Goal: Task Accomplishment & Management: Complete application form

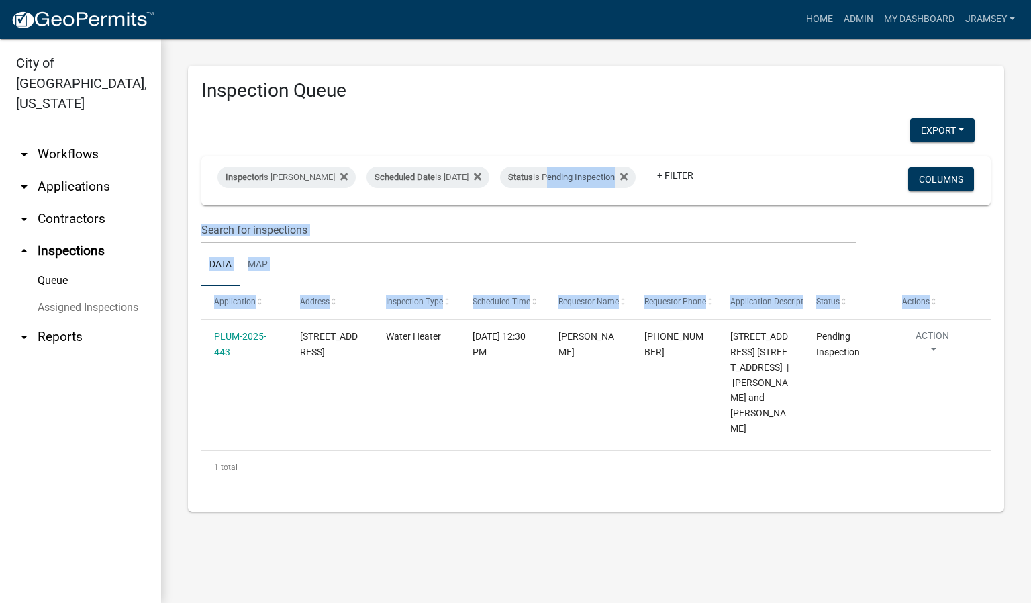
drag, startPoint x: 828, startPoint y: 180, endPoint x: 1030, endPoint y: 397, distance: 296.4
click at [1030, 397] on div "Inspection Queue Export Excel Format (.xlsx) CSV Format (.csv) Inspector is [PE…" at bounding box center [596, 289] width 870 height 500
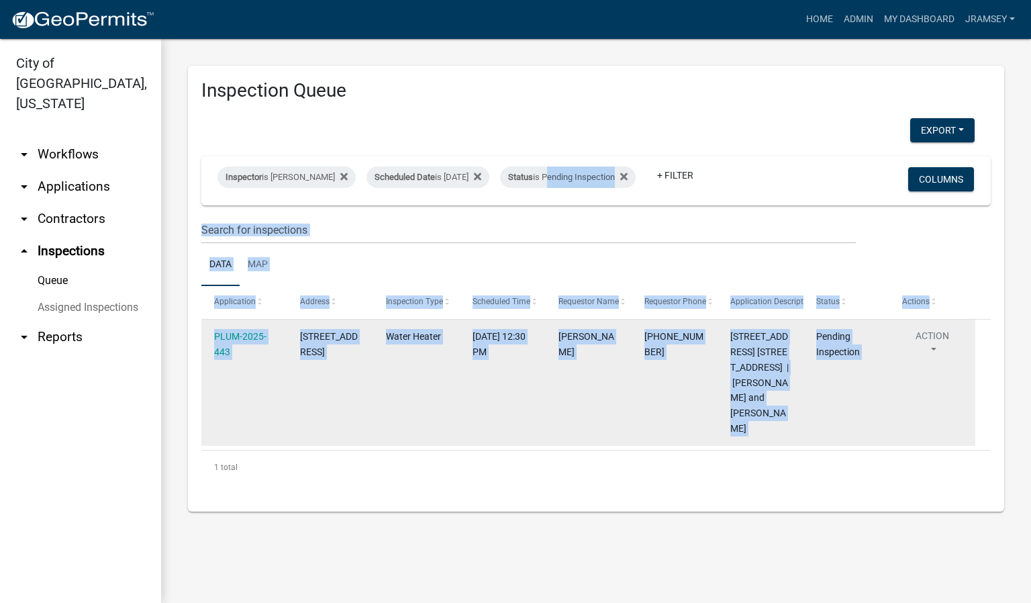
click at [522, 446] on datatable-body-cell "[DATE] 12:30 PM" at bounding box center [502, 383] width 86 height 126
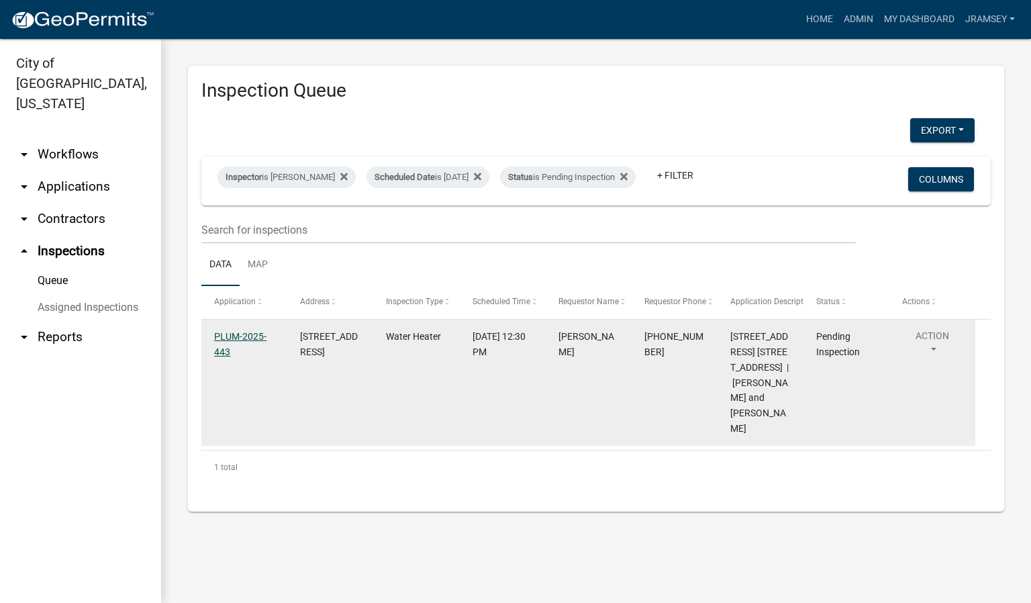
click at [238, 343] on link "PLUM-2025-443" at bounding box center [240, 344] width 52 height 26
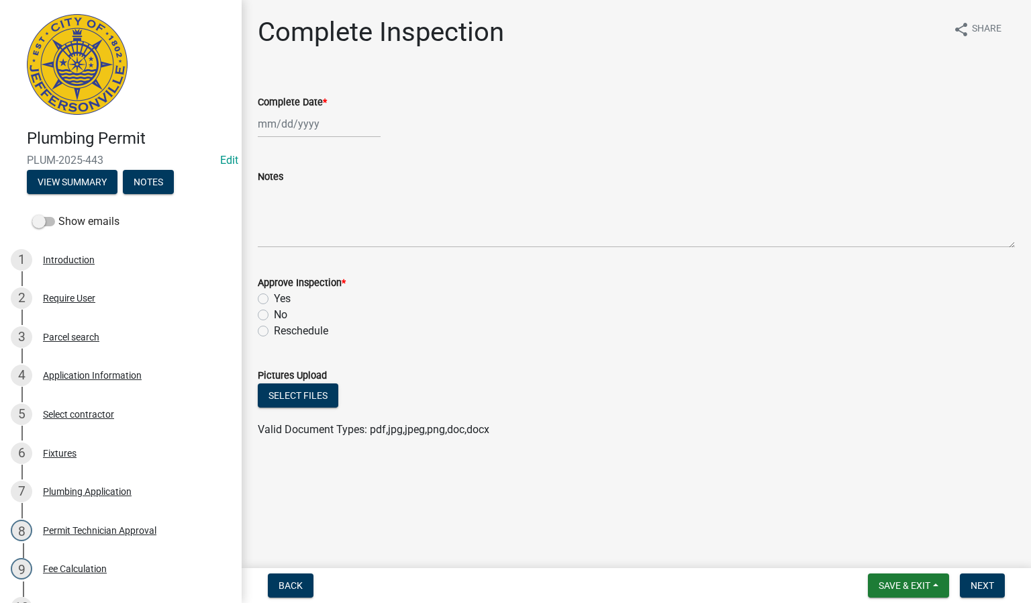
select select "8"
select select "2025"
click at [289, 126] on div "[PERSON_NAME] Feb Mar Apr [PERSON_NAME][DATE] Oct Nov [DATE] 1526 1527 1528 152…" at bounding box center [319, 124] width 123 height 28
click at [274, 258] on div "18" at bounding box center [271, 259] width 21 height 21
type input "[DATE]"
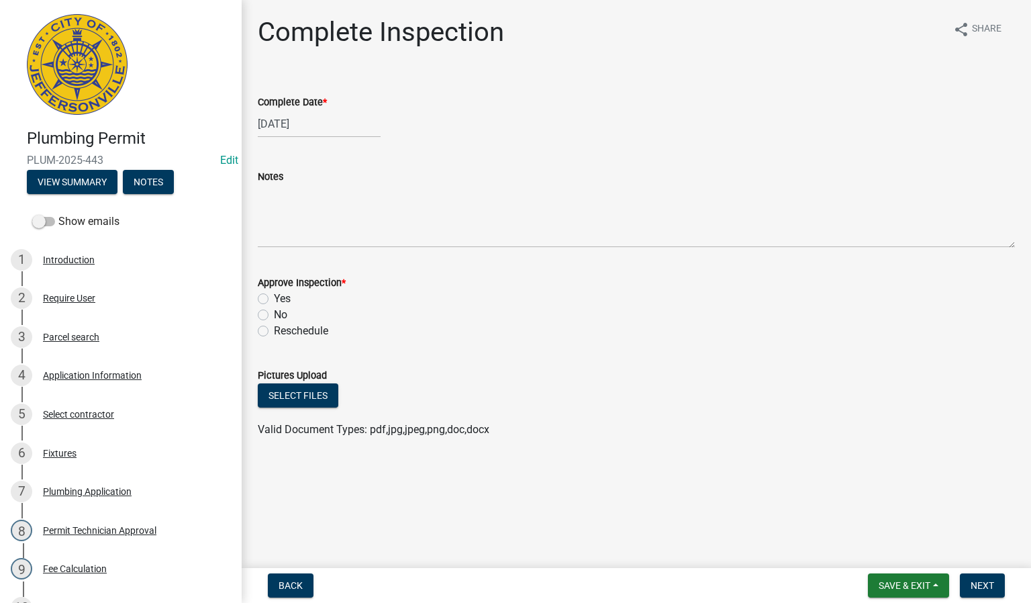
click at [274, 299] on label "Yes" at bounding box center [282, 299] width 17 height 16
click at [274, 299] on input "Yes" at bounding box center [278, 295] width 9 height 9
radio input "true"
click at [987, 586] on span "Next" at bounding box center [983, 585] width 24 height 11
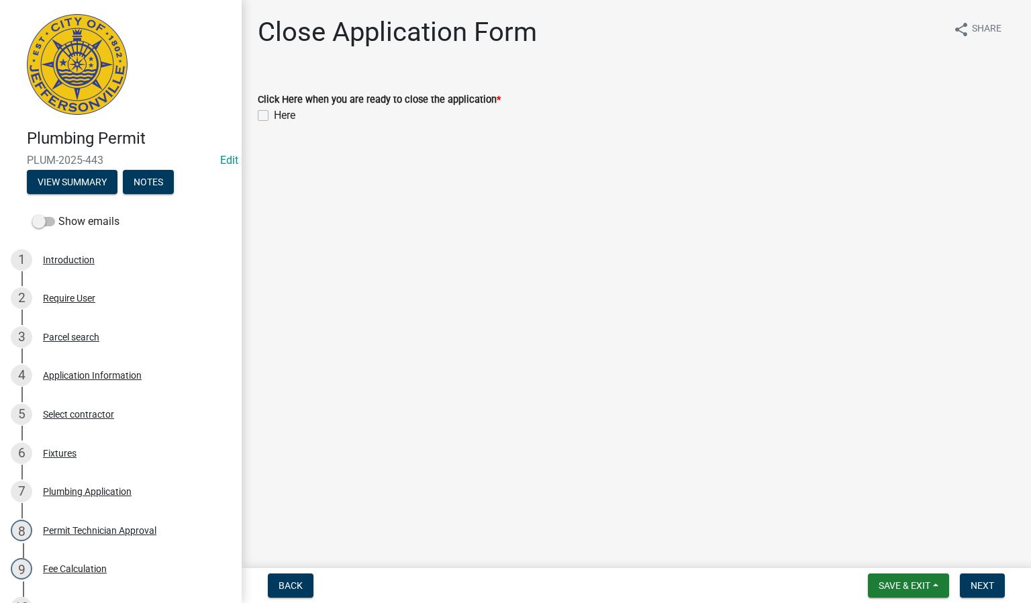
click at [274, 113] on label "Here" at bounding box center [284, 115] width 21 height 16
click at [274, 113] on input "Here" at bounding box center [278, 111] width 9 height 9
checkbox input "true"
click at [976, 588] on span "Next" at bounding box center [983, 585] width 24 height 11
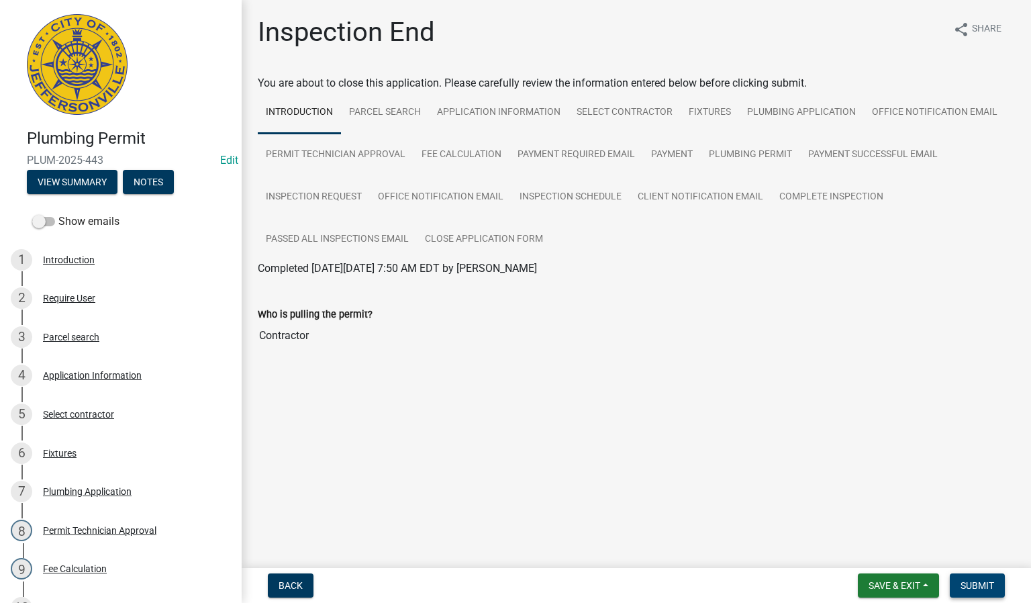
click at [985, 581] on span "Submit" at bounding box center [978, 585] width 34 height 11
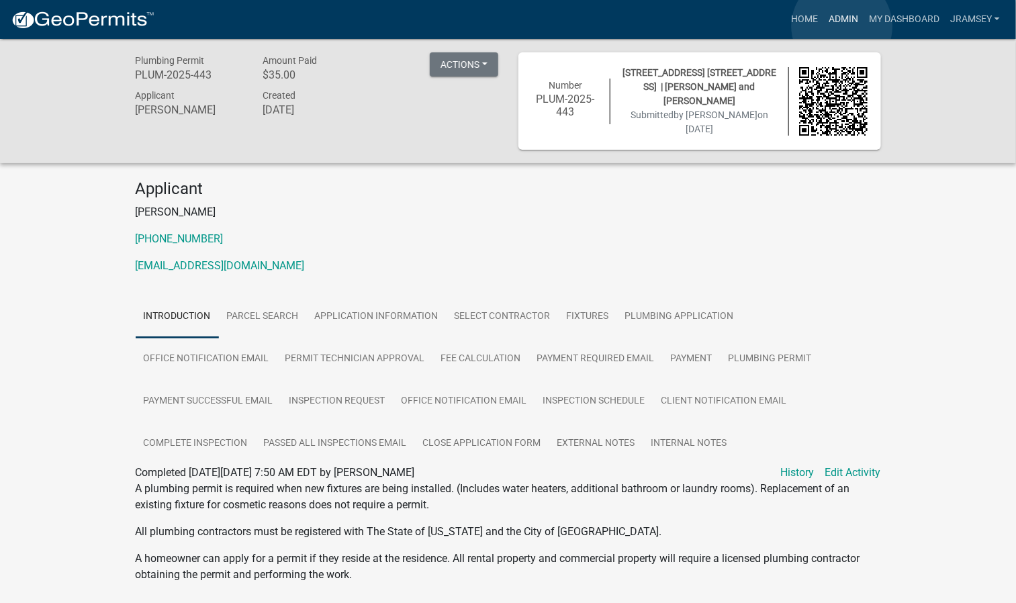
click at [842, 26] on link "Admin" at bounding box center [843, 20] width 40 height 26
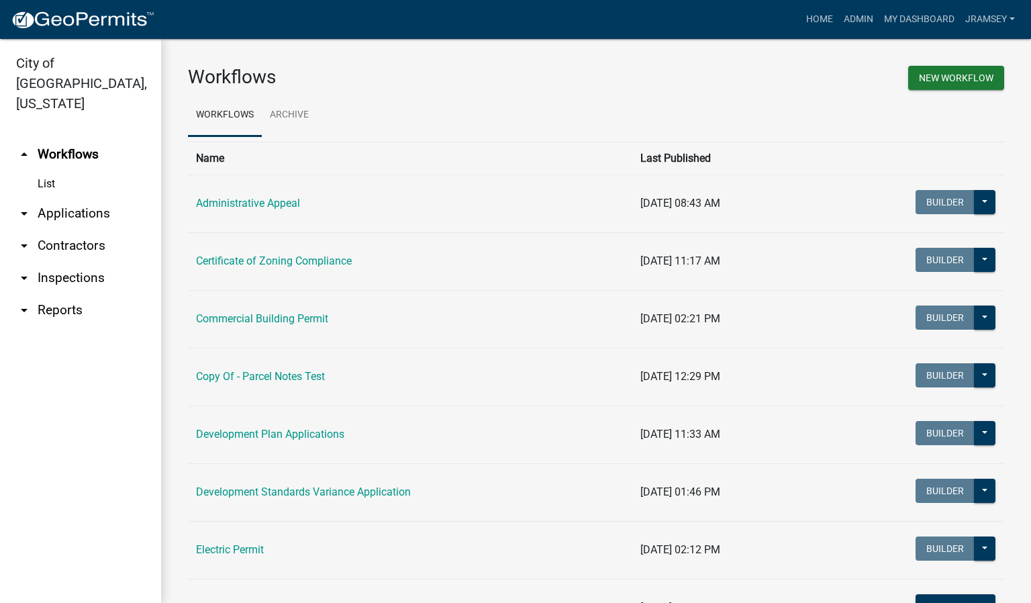
click at [79, 262] on link "arrow_drop_down Inspections" at bounding box center [80, 278] width 161 height 32
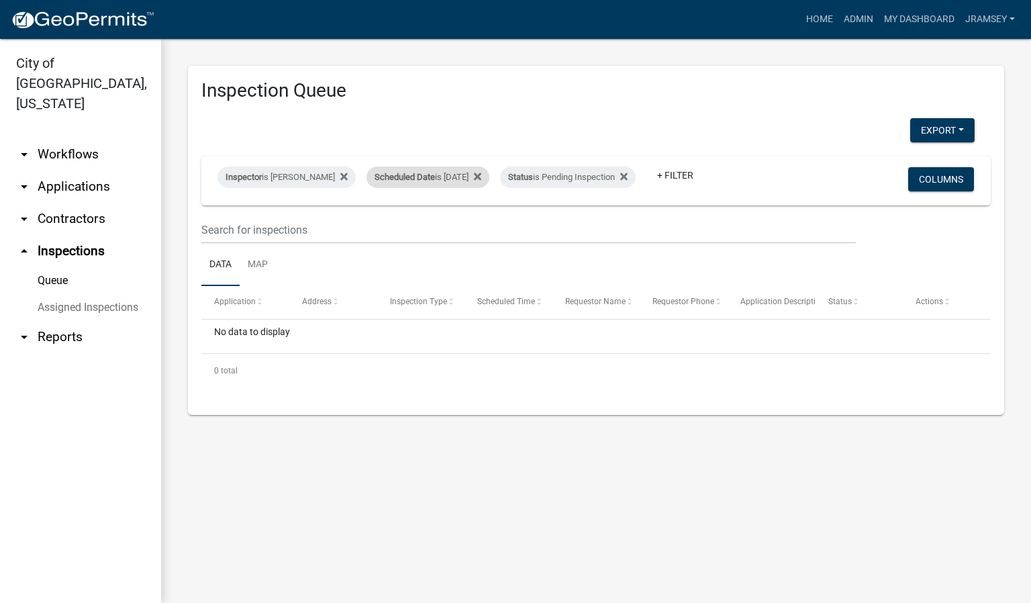
click at [471, 167] on div "Scheduled Date is [DATE]" at bounding box center [428, 177] width 123 height 21
click at [478, 216] on input "[DATE]" at bounding box center [440, 217] width 94 height 28
type input "[DATE]"
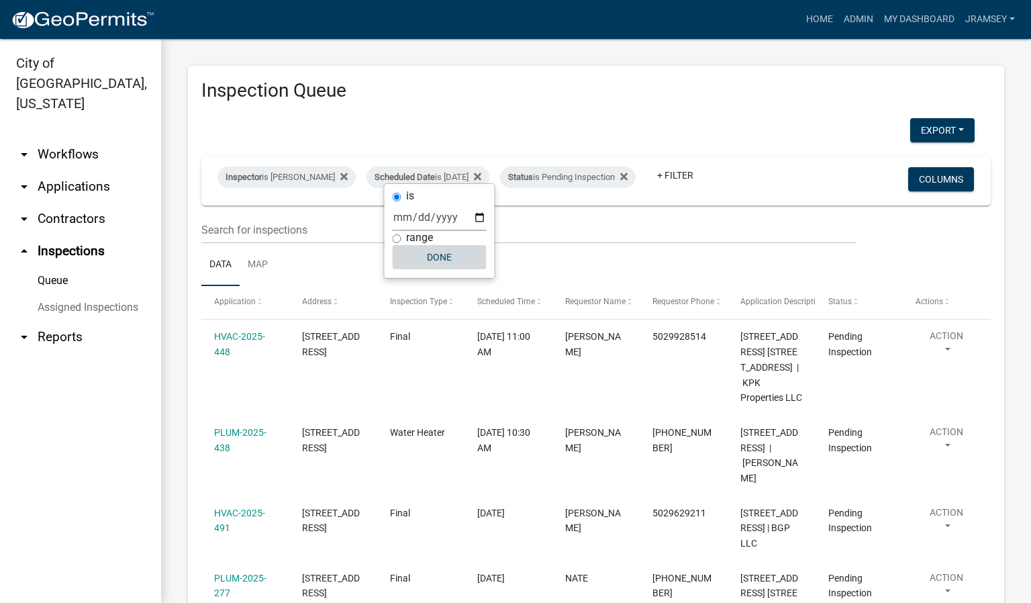
click at [439, 265] on button "Done" at bounding box center [440, 257] width 94 height 24
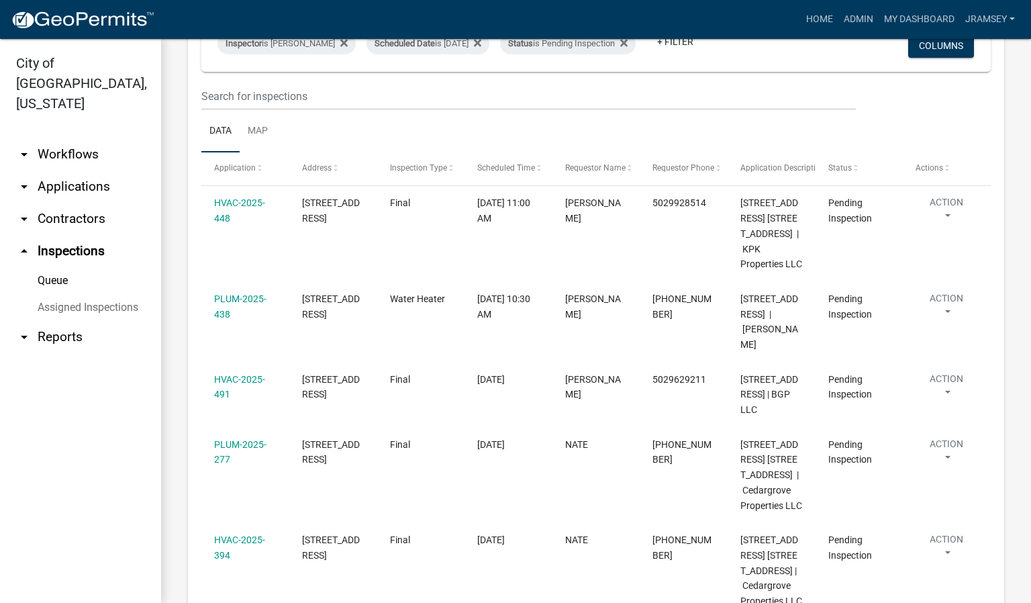
scroll to position [79, 0]
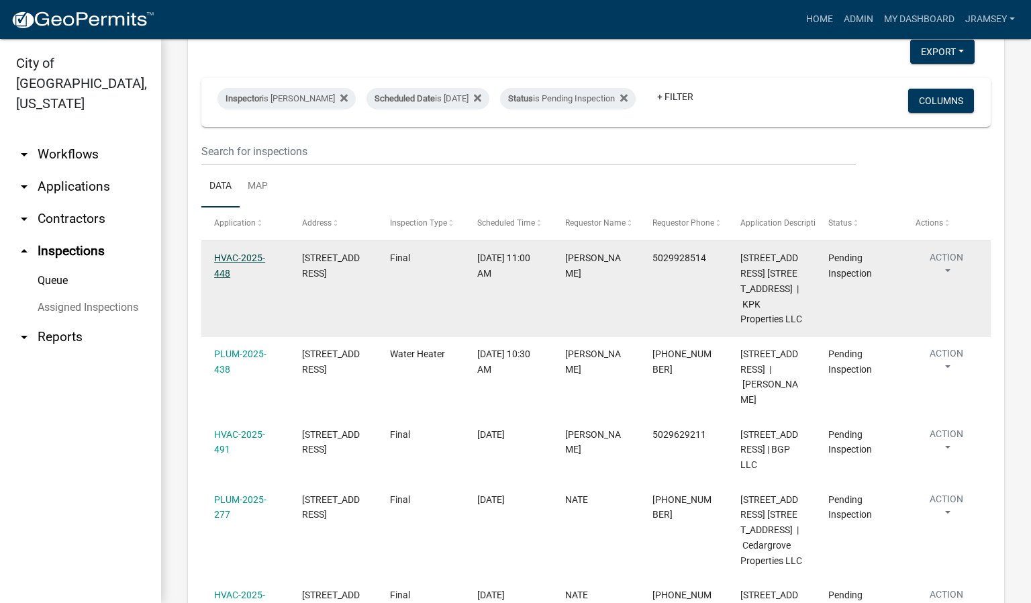
click at [242, 266] on link "HVAC-2025-448" at bounding box center [239, 265] width 51 height 26
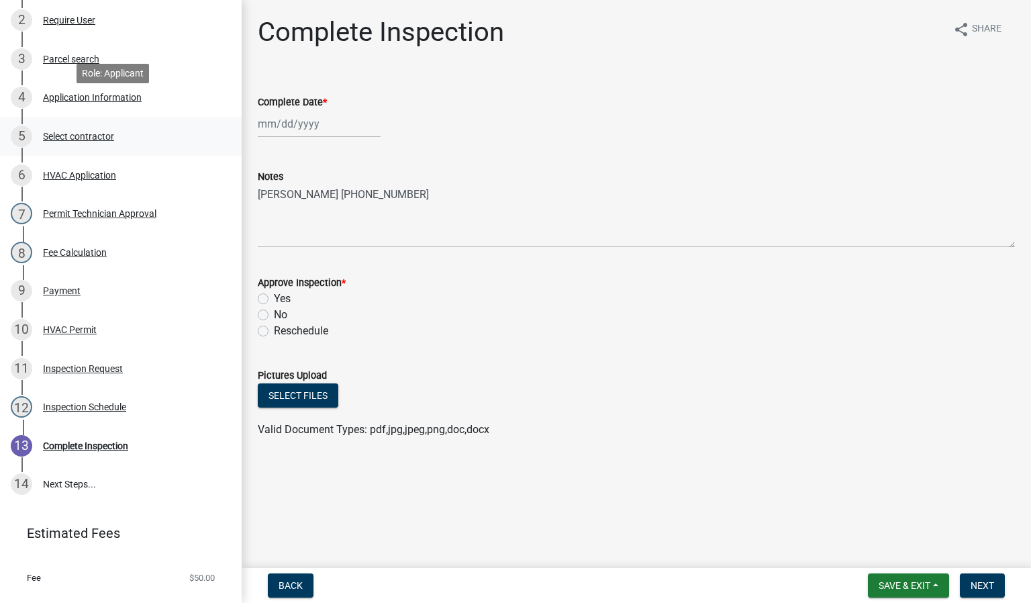
scroll to position [303, 0]
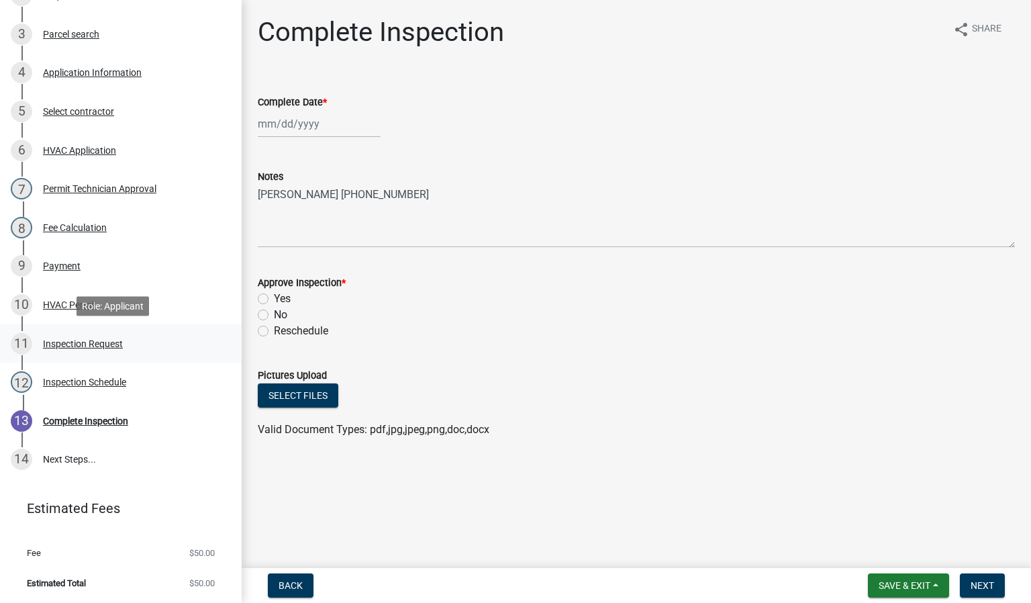
click at [73, 342] on div "Inspection Request" at bounding box center [83, 343] width 80 height 9
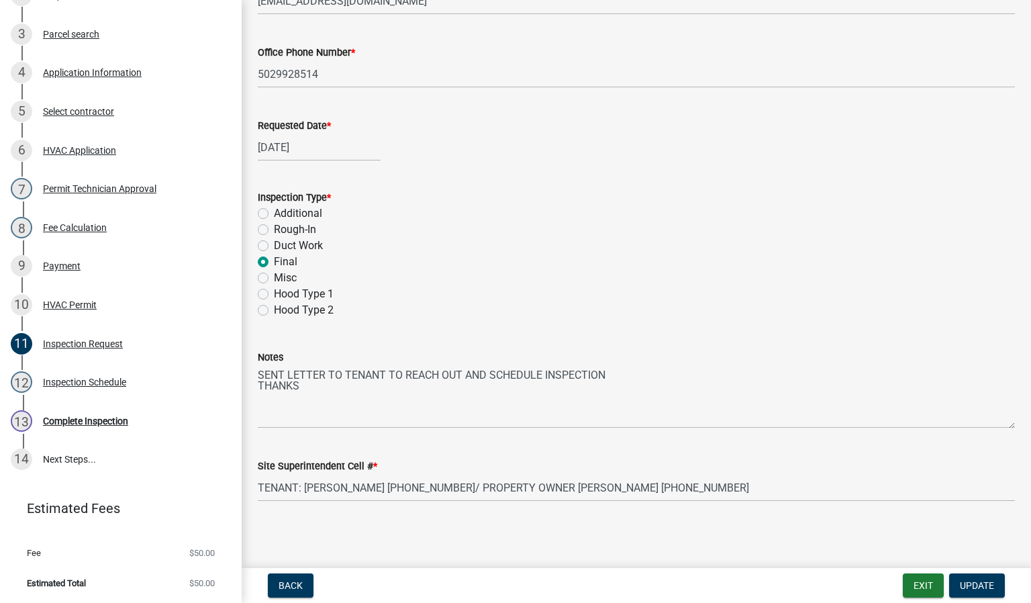
scroll to position [197, 0]
click at [931, 588] on button "Exit" at bounding box center [923, 585] width 41 height 24
